Goal: Task Accomplishment & Management: Manage account settings

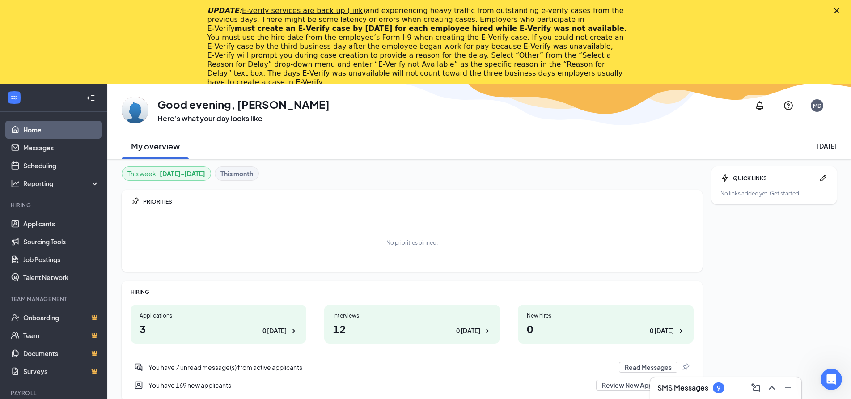
click at [151, 314] on div "Applications" at bounding box center [218, 316] width 158 height 8
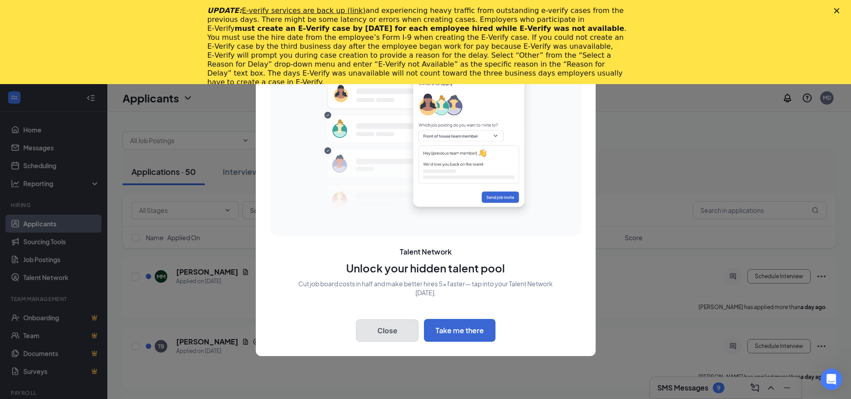
click at [388, 324] on button "Close" at bounding box center [387, 330] width 63 height 22
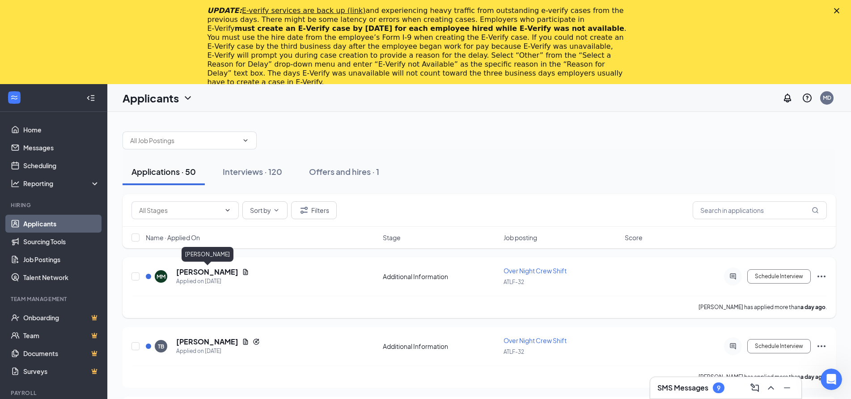
click at [193, 273] on h5 "[PERSON_NAME]" at bounding box center [207, 272] width 62 height 10
click at [527, 269] on span "Over Night Crew Shift" at bounding box center [534, 270] width 63 height 8
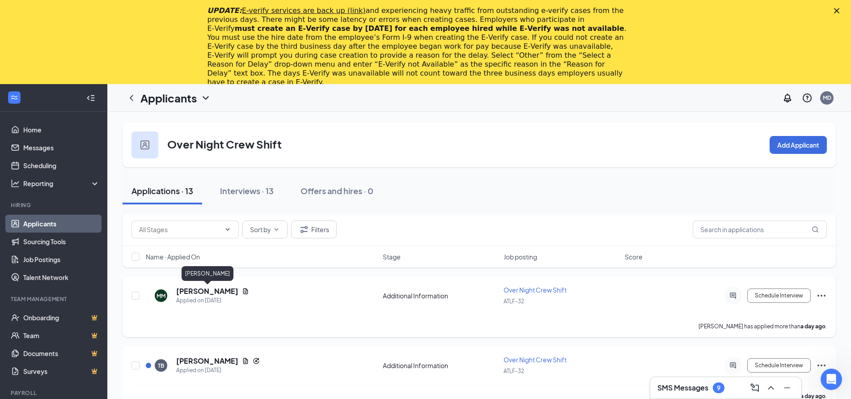
click at [193, 290] on h5 "[PERSON_NAME]" at bounding box center [207, 291] width 62 height 10
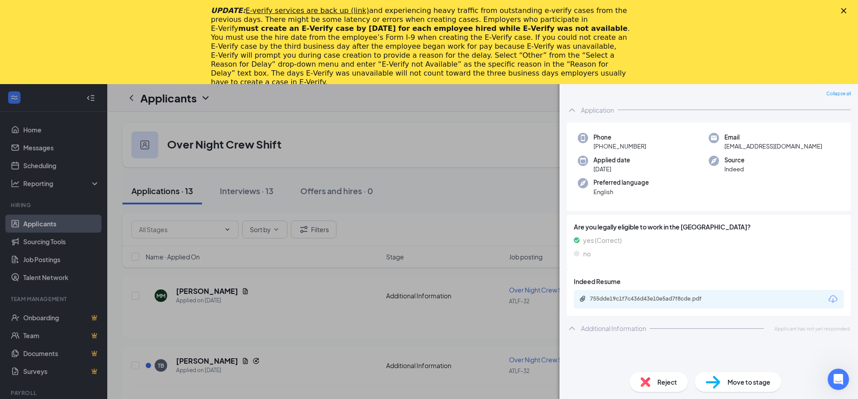
click at [840, 11] on div "UPDATE: E-verify services are back up (link) and experiencing heavy traffic fro…" at bounding box center [429, 47] width 858 height 86
click at [844, 8] on icon "Close" at bounding box center [843, 10] width 5 height 5
